Goal: Information Seeking & Learning: Learn about a topic

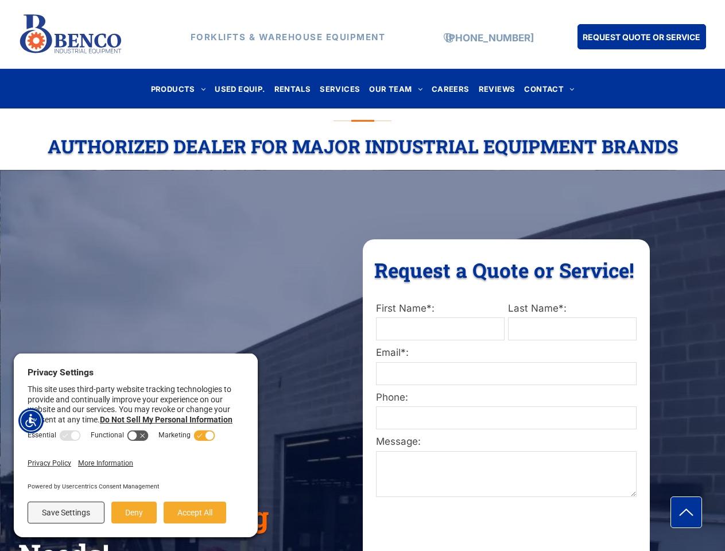
click at [363, 275] on div "Request a Quote or Service! Request a Quote or Service! First Name*: Last Name*…" at bounding box center [506, 530] width 287 height 582
click at [31, 421] on img "Accessibility Menu" at bounding box center [30, 420] width 25 height 25
